Goal: Task Accomplishment & Management: Complete application form

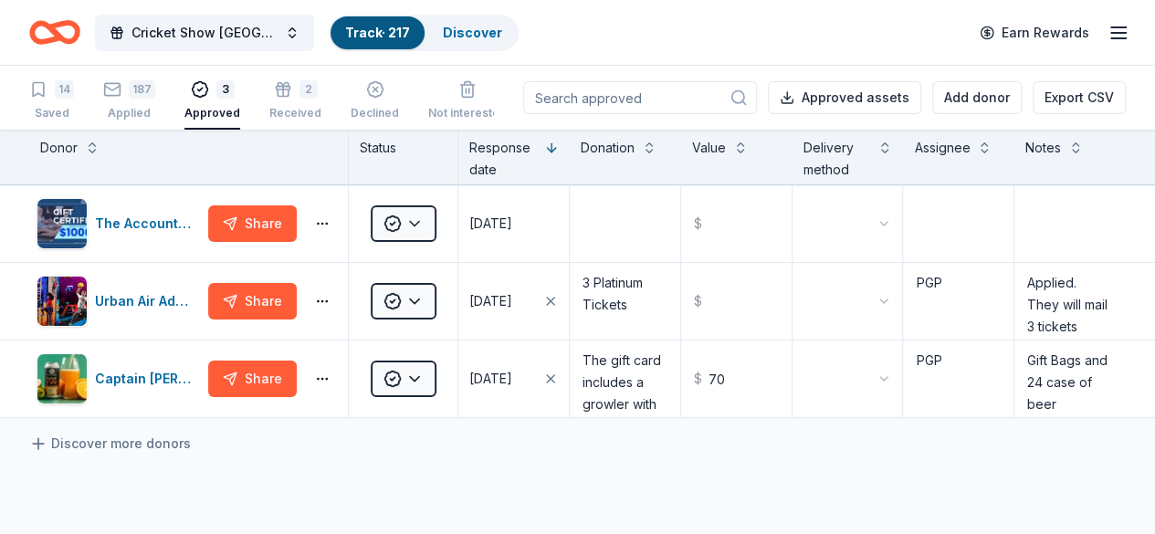
click at [373, 27] on link "Track · 217" at bounding box center [377, 33] width 65 height 16
click at [443, 30] on link "Discover" at bounding box center [472, 33] width 59 height 16
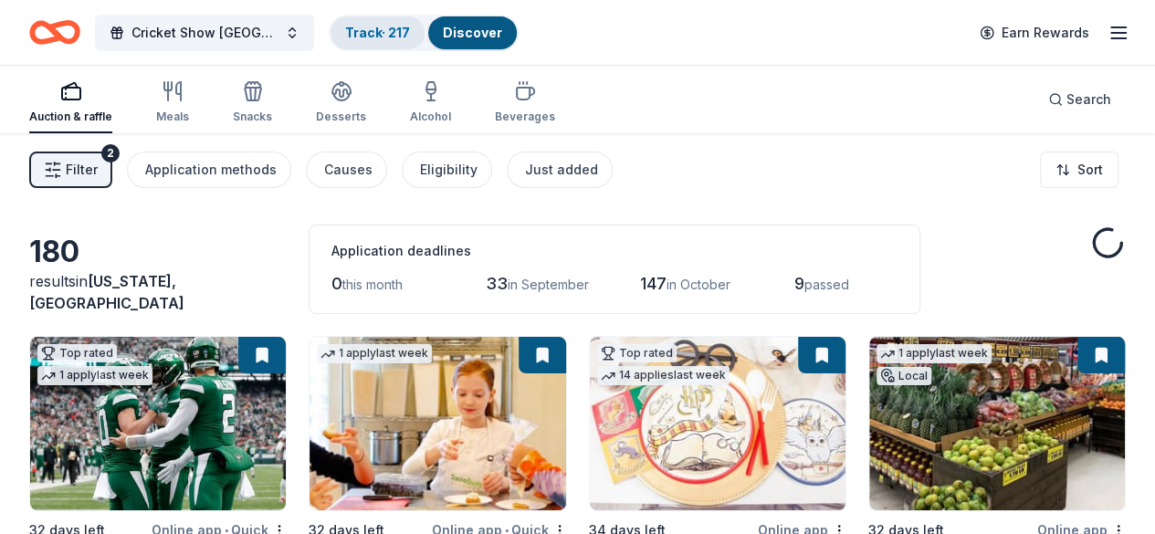
click at [363, 28] on link "Track · 217" at bounding box center [377, 33] width 65 height 16
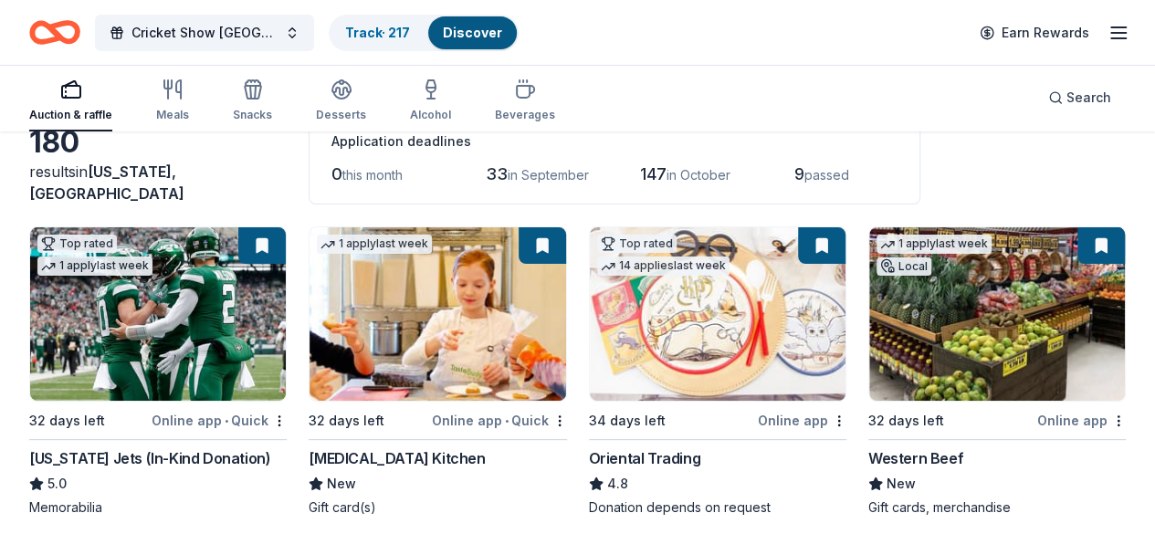
scroll to position [131, 0]
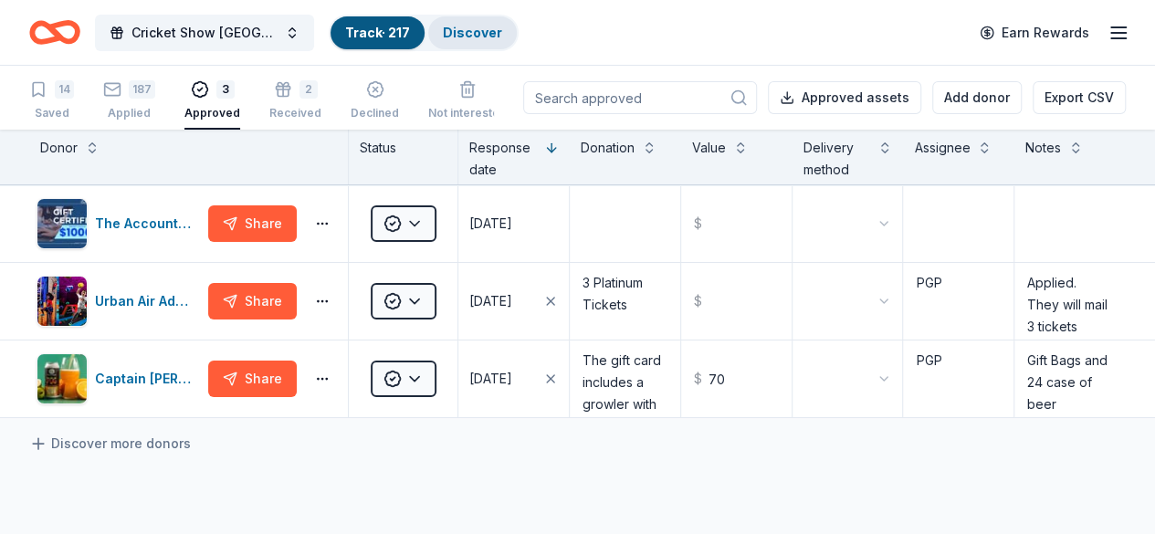
click at [460, 33] on link "Discover" at bounding box center [472, 33] width 59 height 16
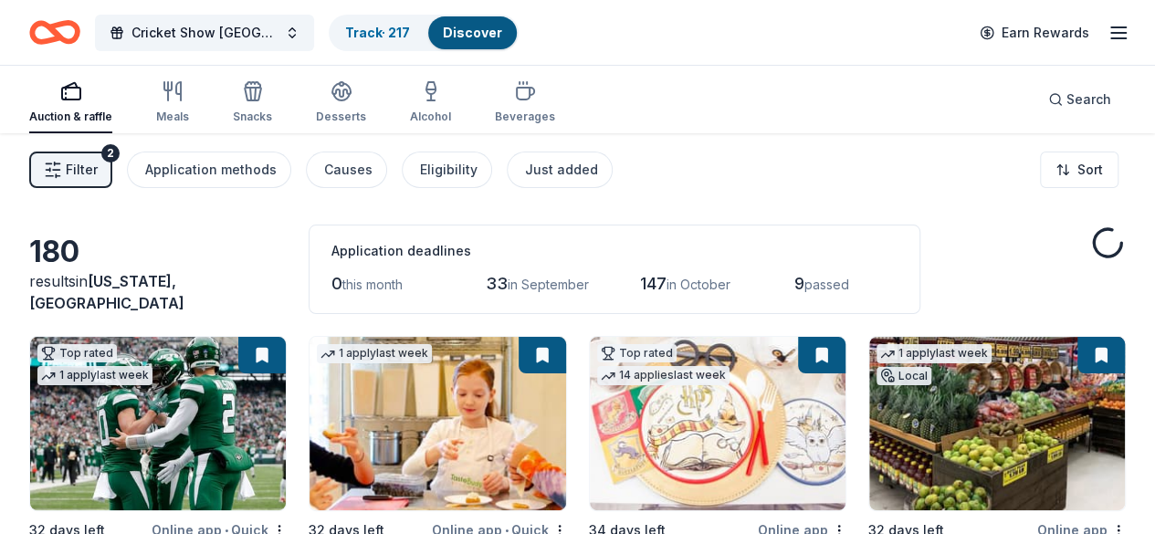
click at [132, 100] on div "Auction & raffle Meals Snacks Desserts Alcohol Beverages" at bounding box center [292, 103] width 526 height 60
click at [360, 38] on link "Track · 217" at bounding box center [377, 33] width 65 height 16
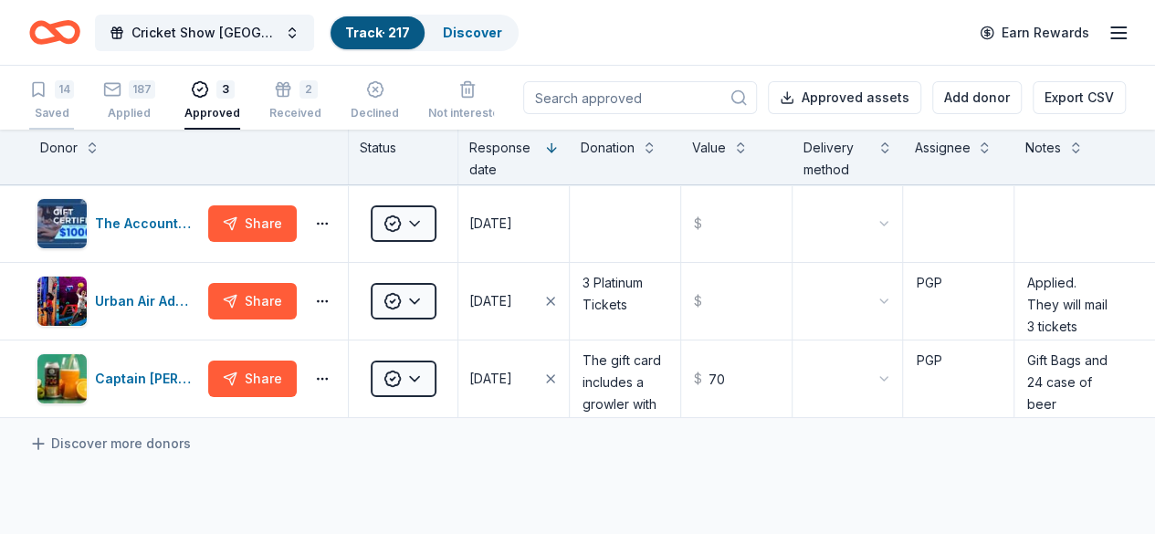
click at [74, 106] on div "Saved" at bounding box center [51, 113] width 45 height 15
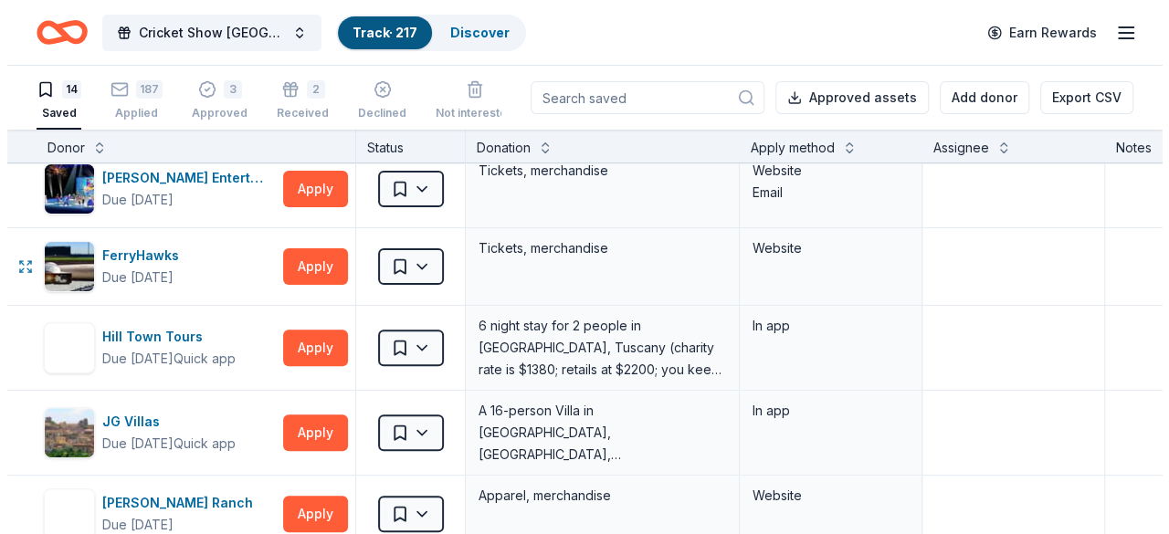
scroll to position [247, 0]
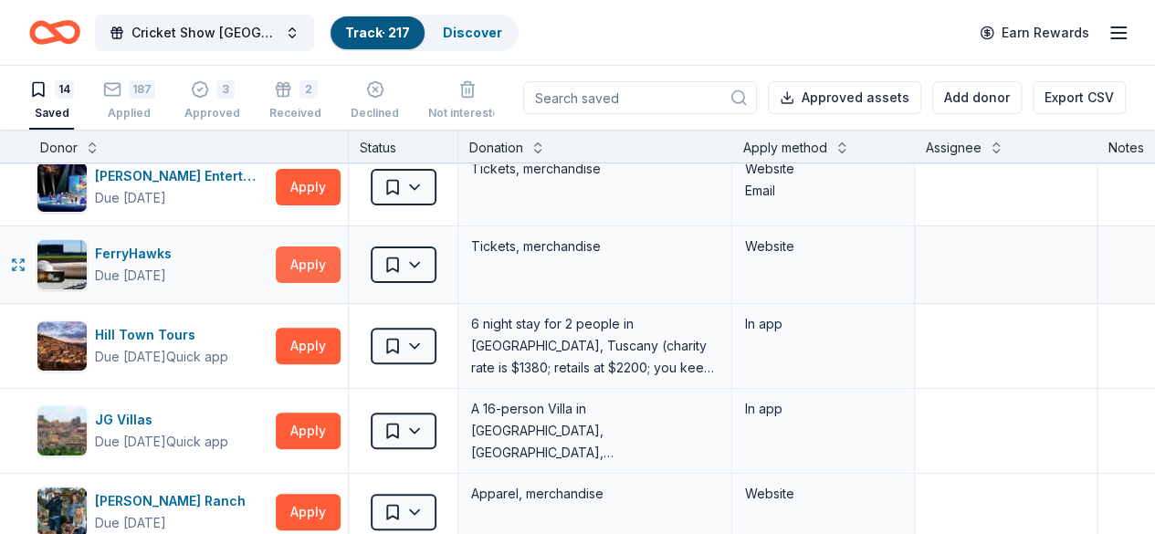
click at [325, 272] on button "Apply" at bounding box center [308, 264] width 65 height 37
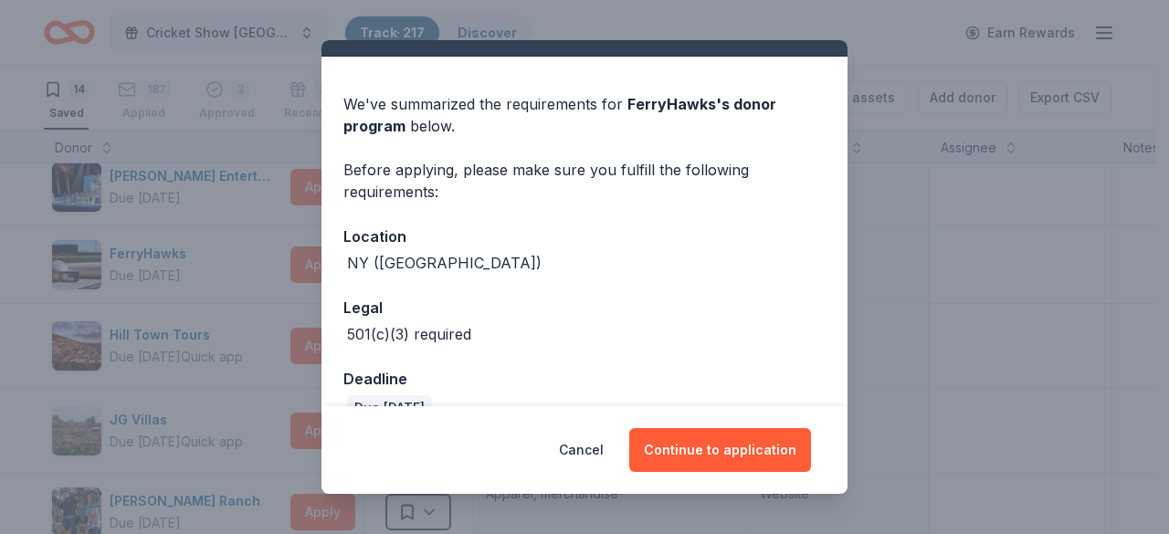
scroll to position [70, 0]
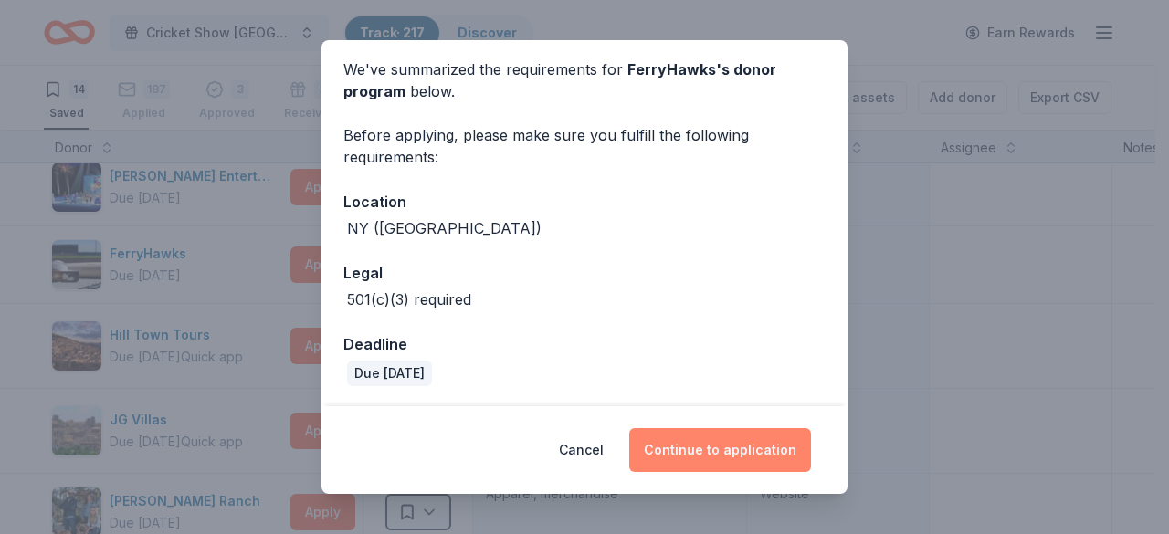
click at [738, 446] on button "Continue to application" at bounding box center [720, 450] width 182 height 44
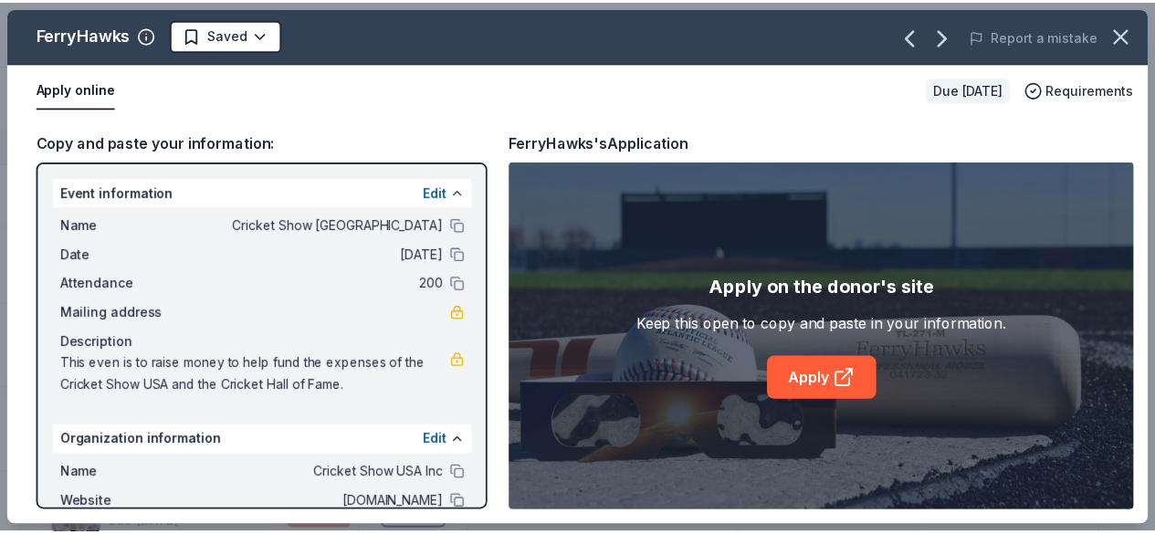
scroll to position [150, 0]
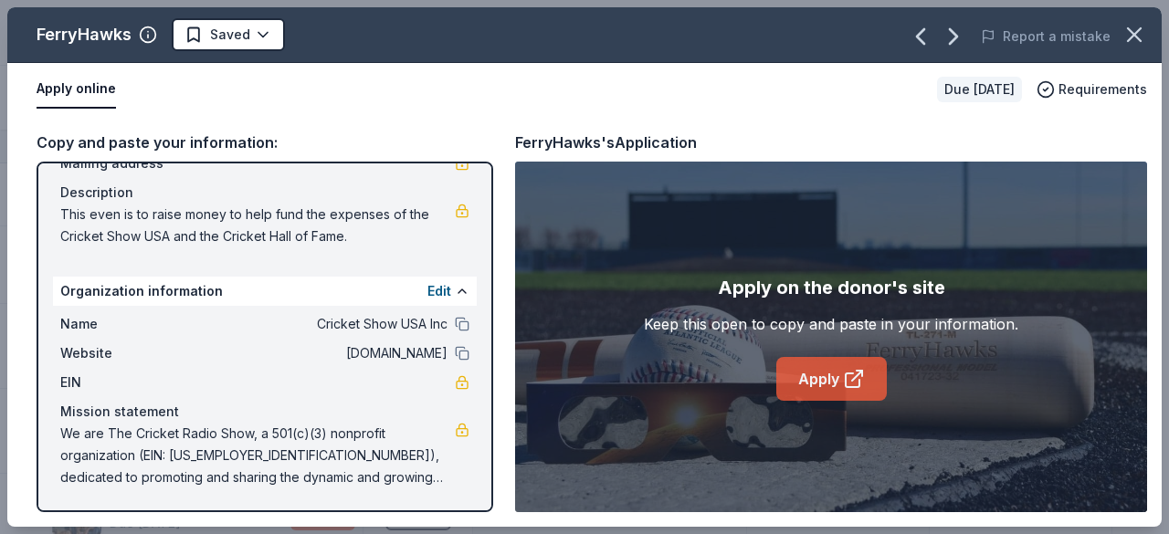
click at [815, 372] on link "Apply" at bounding box center [831, 379] width 110 height 44
click at [267, 26] on html "Cricket Show USA Track · 217 Discover Earn Rewards 14 Saved 187 Applied 3 Appro…" at bounding box center [584, 267] width 1169 height 534
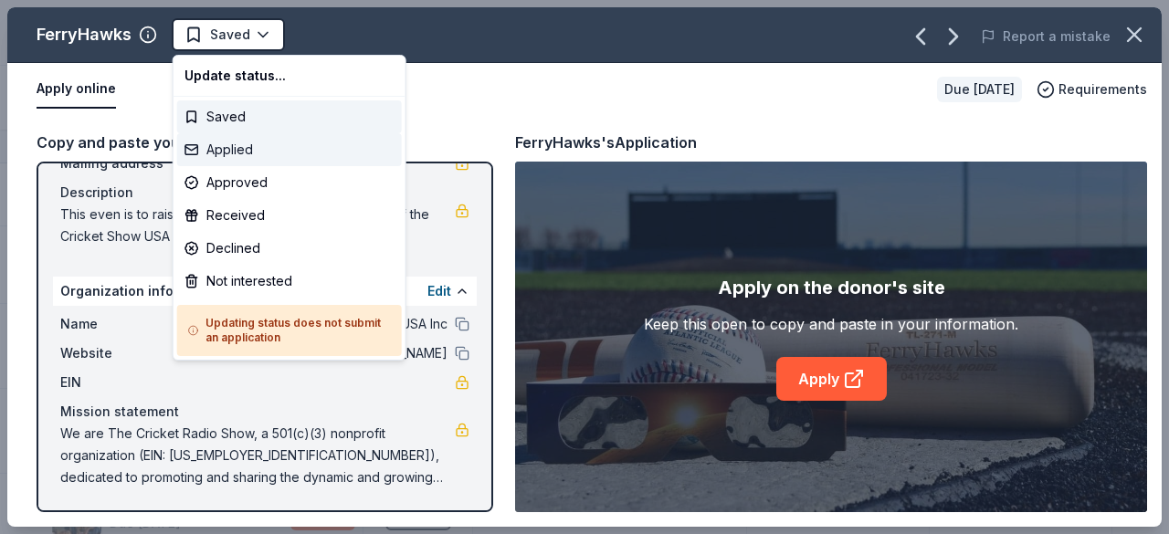
click at [239, 142] on div "Applied" at bounding box center [289, 149] width 225 height 33
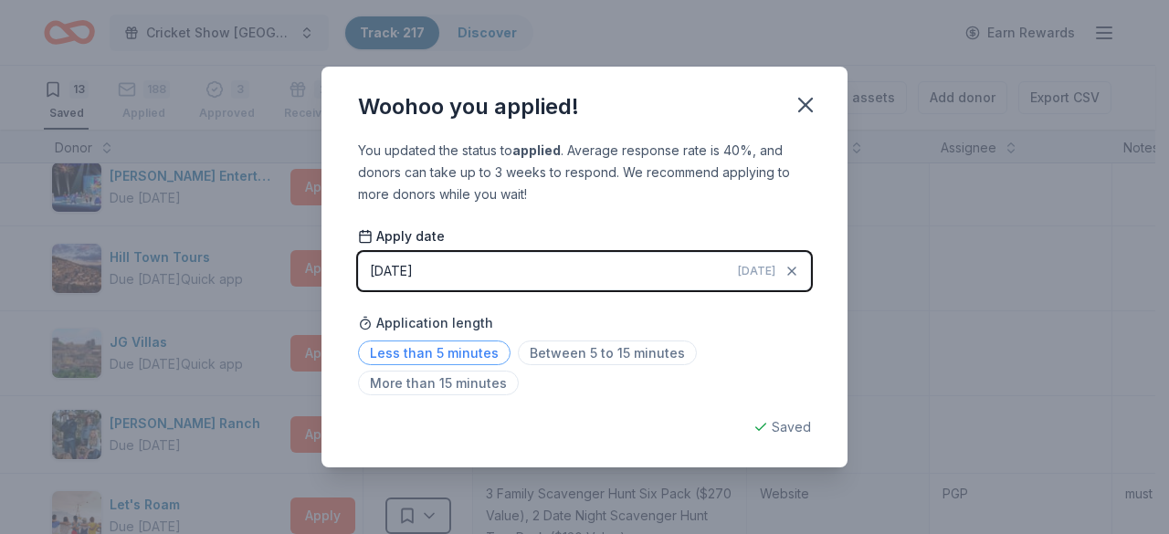
click at [467, 360] on span "Less than 5 minutes" at bounding box center [434, 353] width 152 height 25
click at [819, 104] on button "button" at bounding box center [805, 105] width 40 height 40
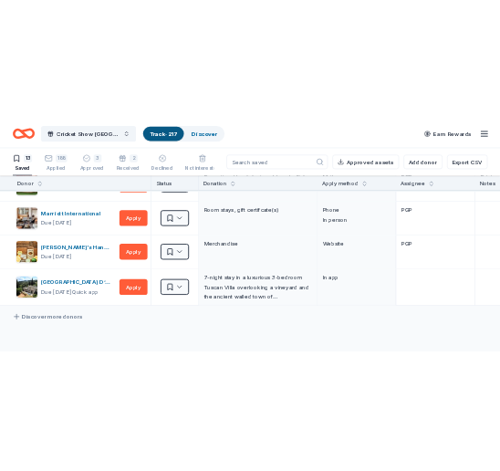
scroll to position [702, 0]
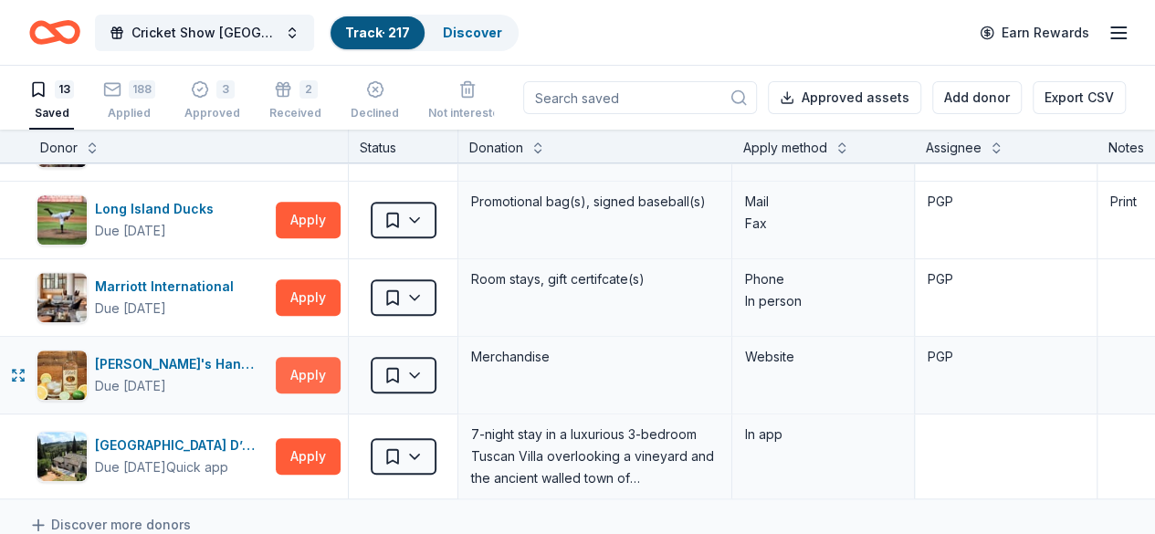
click at [324, 367] on button "Apply" at bounding box center [308, 375] width 65 height 37
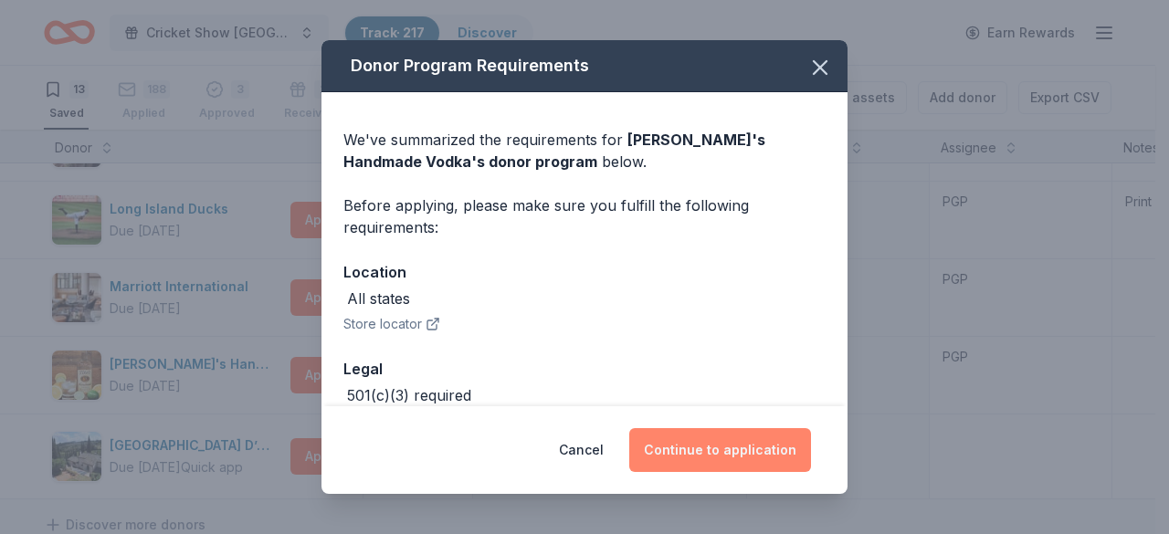
click at [685, 453] on button "Continue to application" at bounding box center [720, 450] width 182 height 44
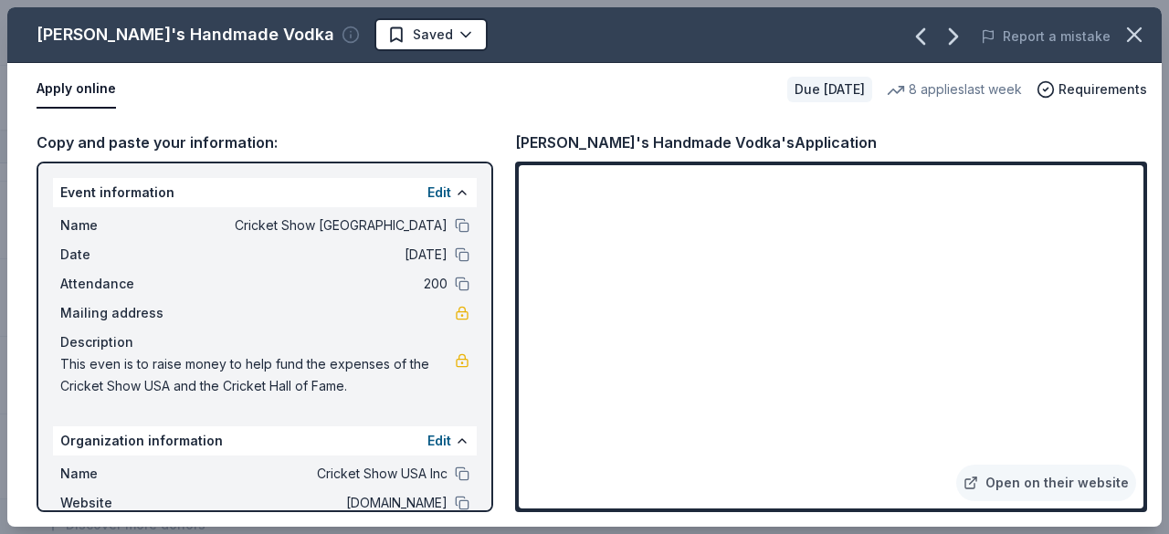
click at [341, 34] on icon "button" at bounding box center [350, 35] width 18 height 18
click at [122, 60] on div "[PERSON_NAME]'s Handmade Vodka Saved Report a mistake" at bounding box center [584, 35] width 1154 height 56
